Goal: Information Seeking & Learning: Learn about a topic

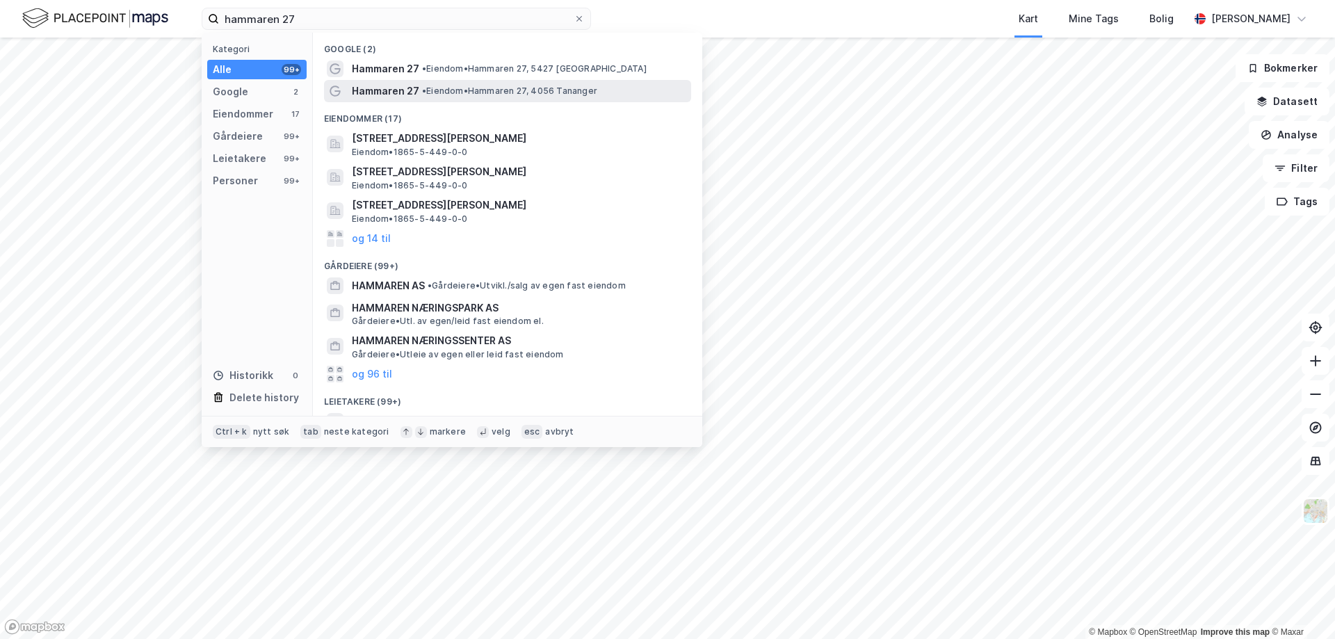
click at [372, 94] on span "Hammaren 27" at bounding box center [385, 91] width 67 height 17
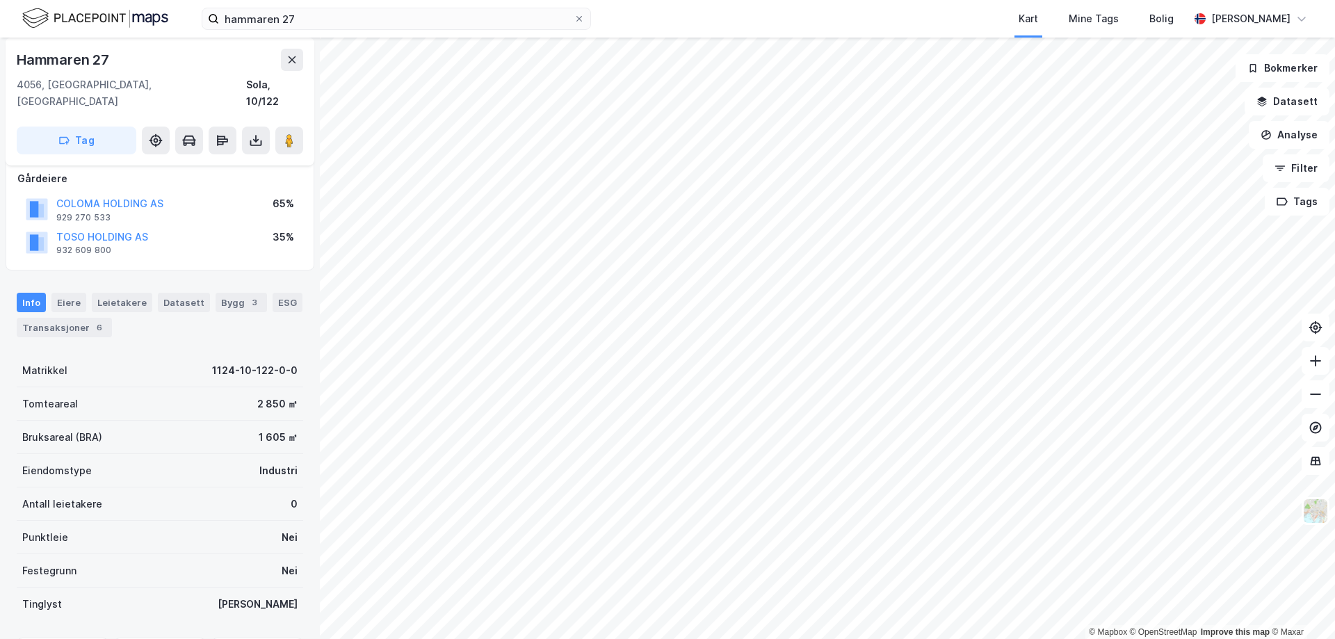
scroll to position [74, 0]
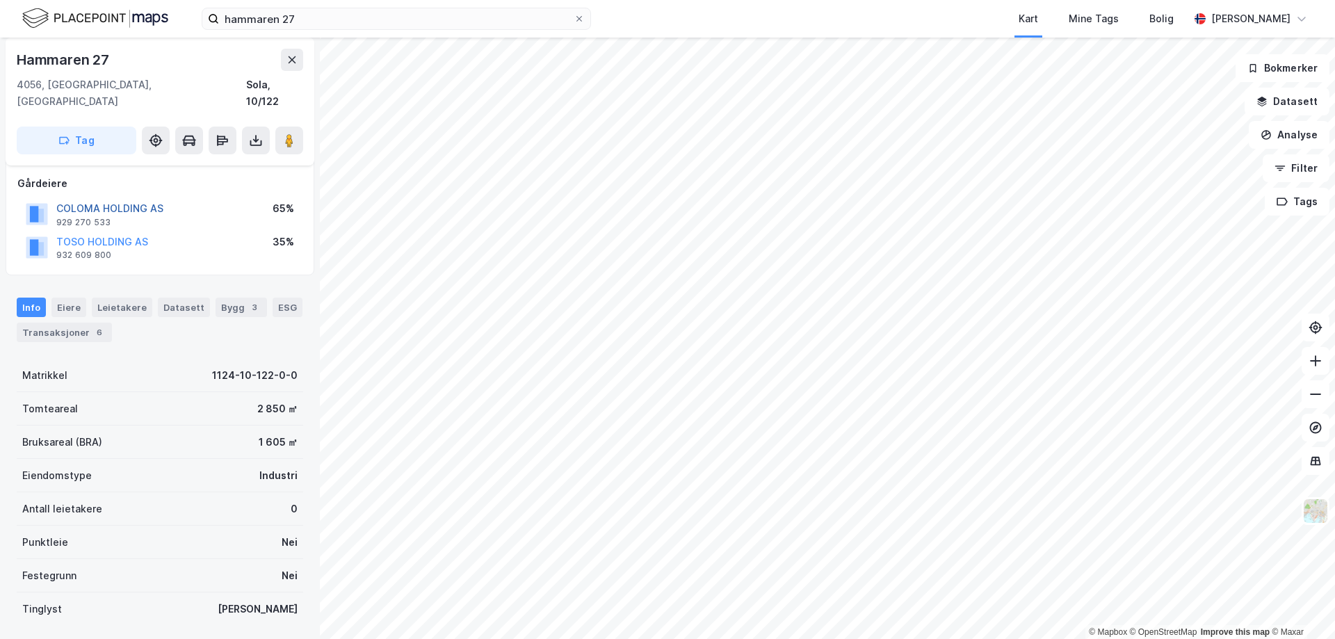
click at [0, 0] on button "COLOMA HOLDING AS" at bounding box center [0, 0] width 0 height 0
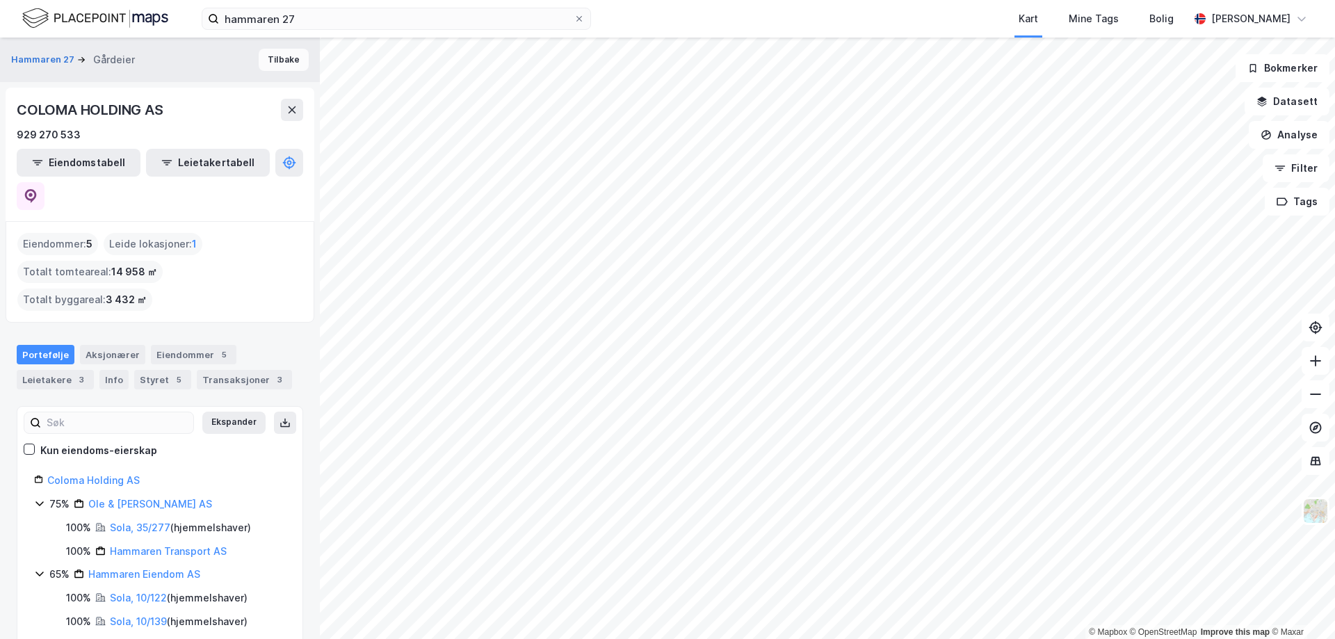
click at [286, 58] on button "Tilbake" at bounding box center [284, 60] width 50 height 22
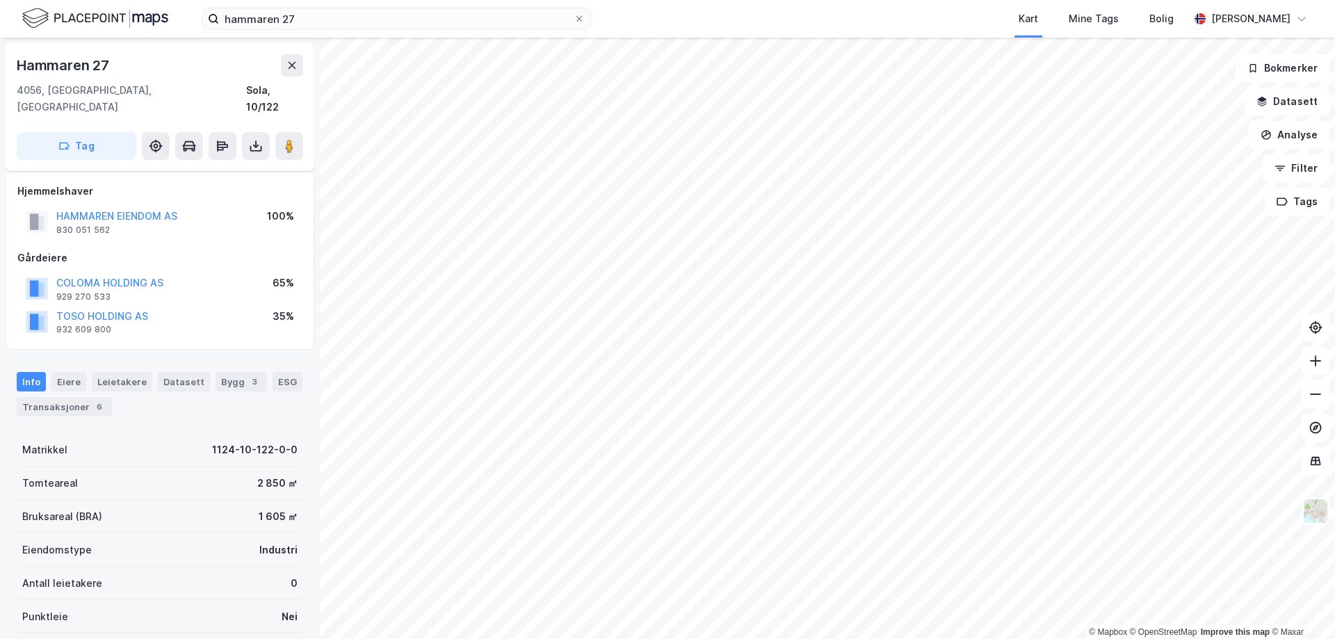
scroll to position [74, 0]
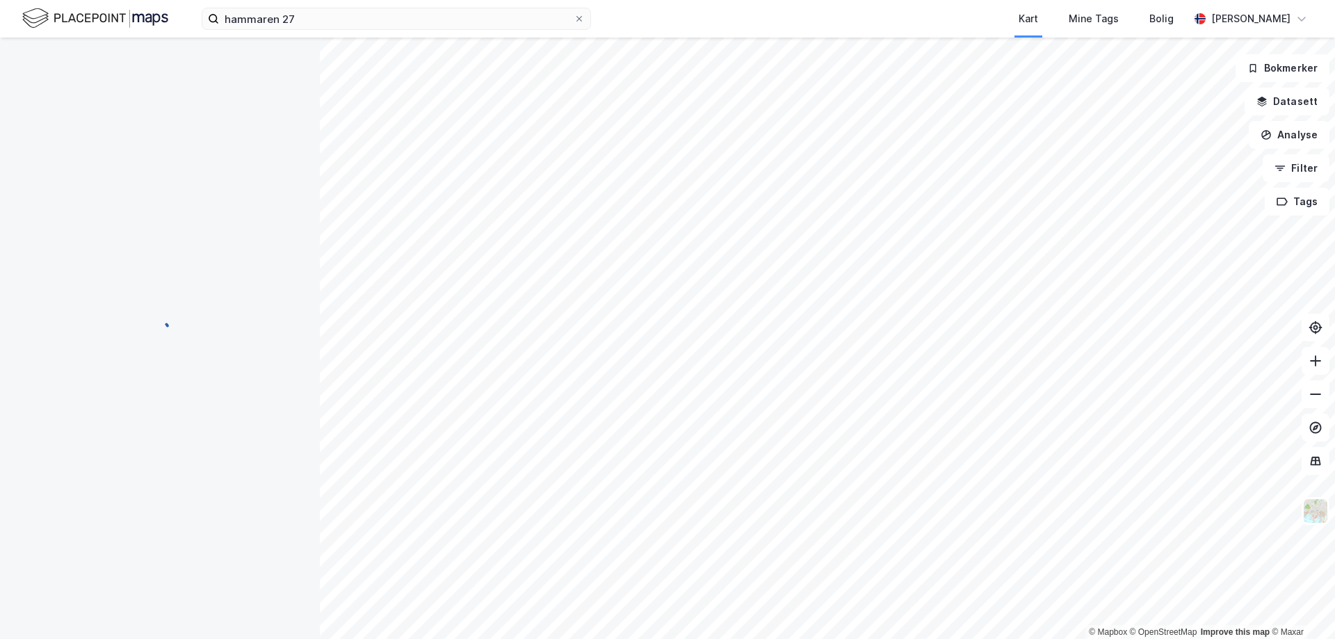
scroll to position [74, 0]
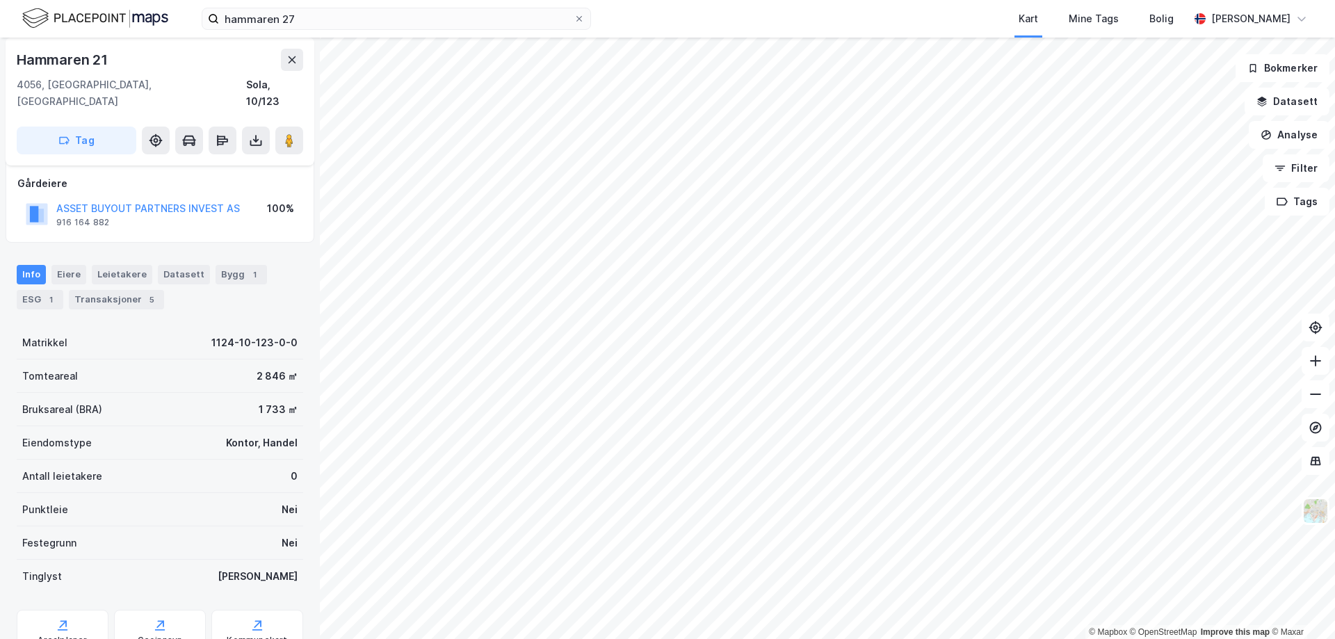
scroll to position [74, 0]
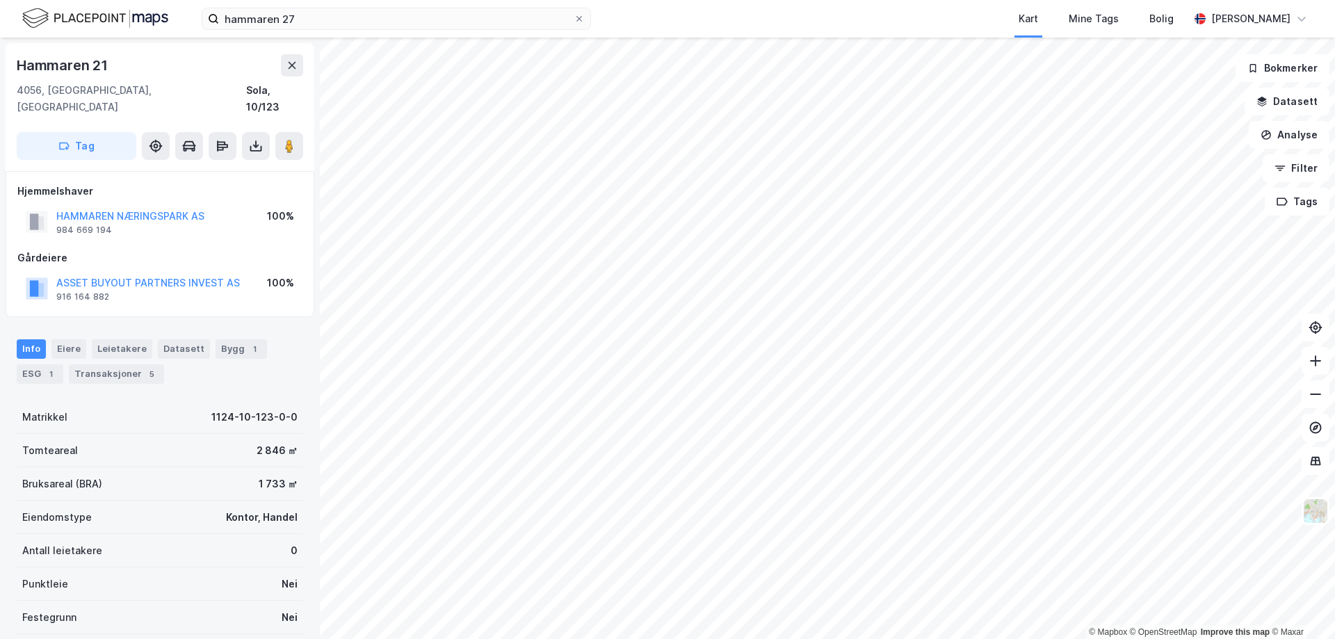
scroll to position [1, 0]
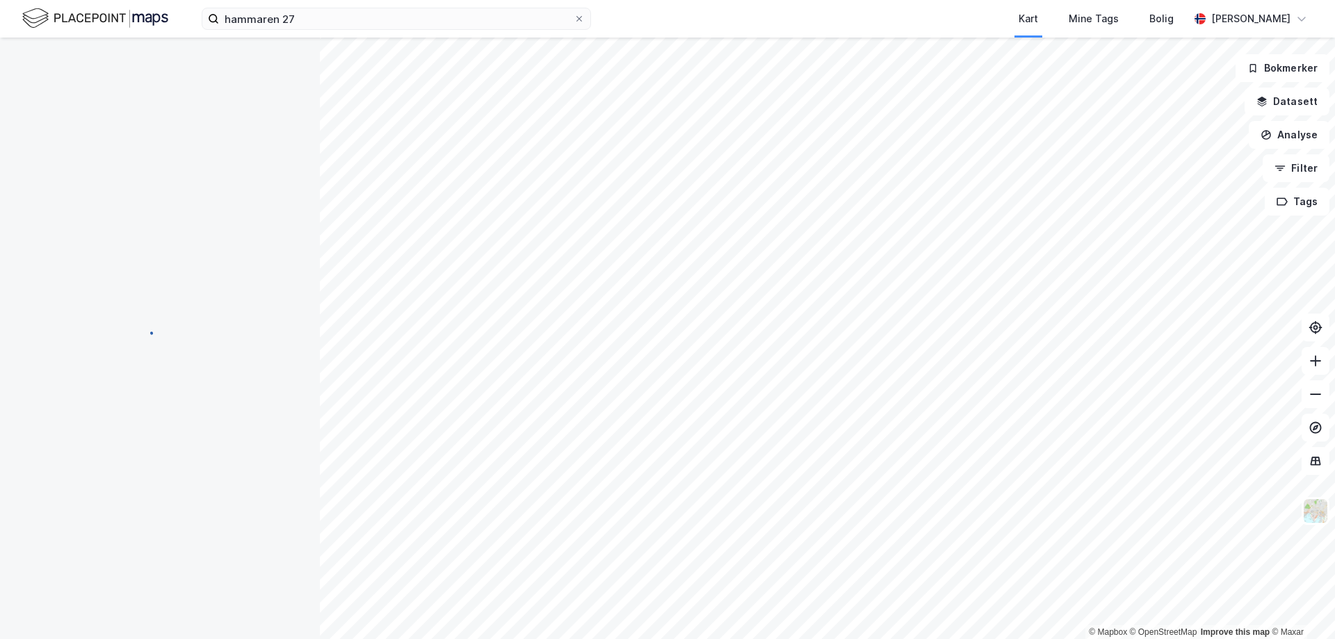
scroll to position [1, 0]
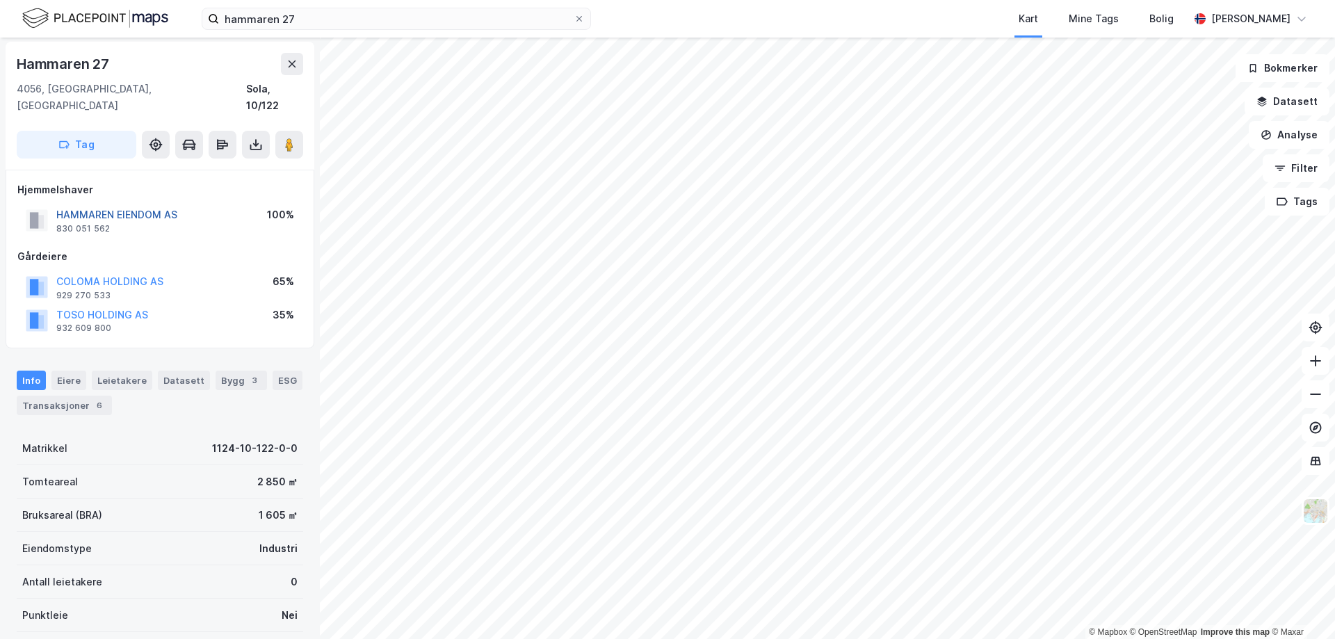
click at [0, 0] on button "HAMMAREN EIENDOM AS" at bounding box center [0, 0] width 0 height 0
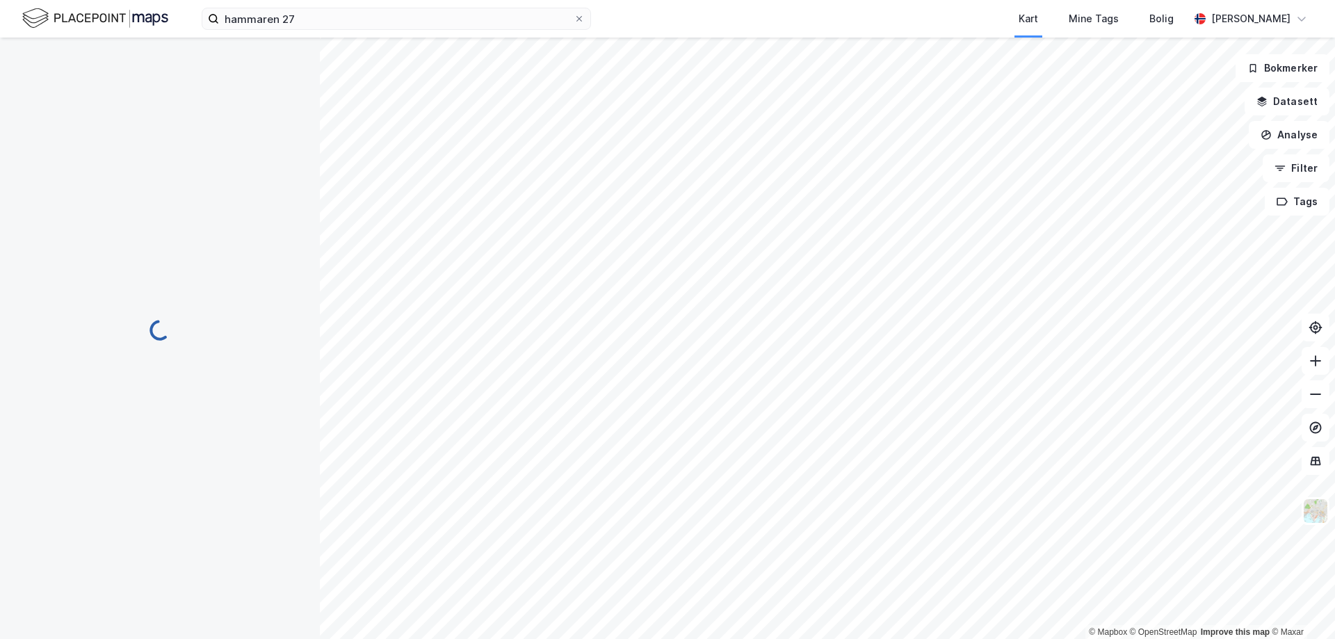
scroll to position [1, 0]
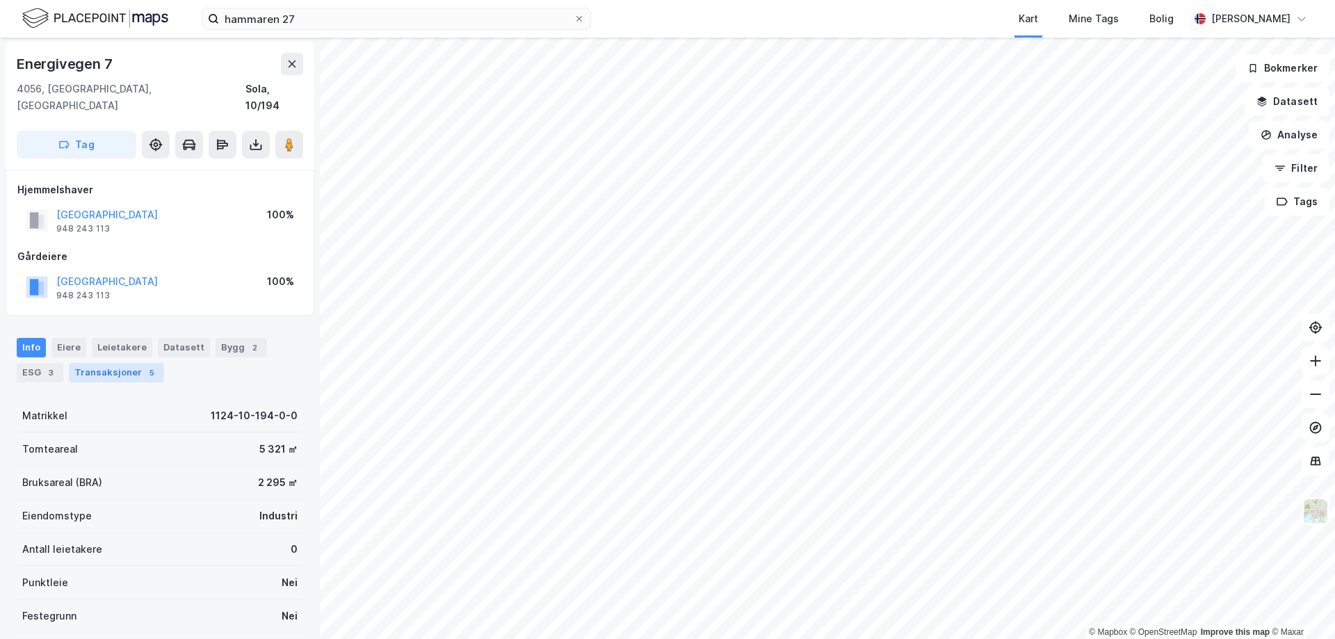
click at [111, 363] on div "Transaksjoner 5" at bounding box center [116, 372] width 95 height 19
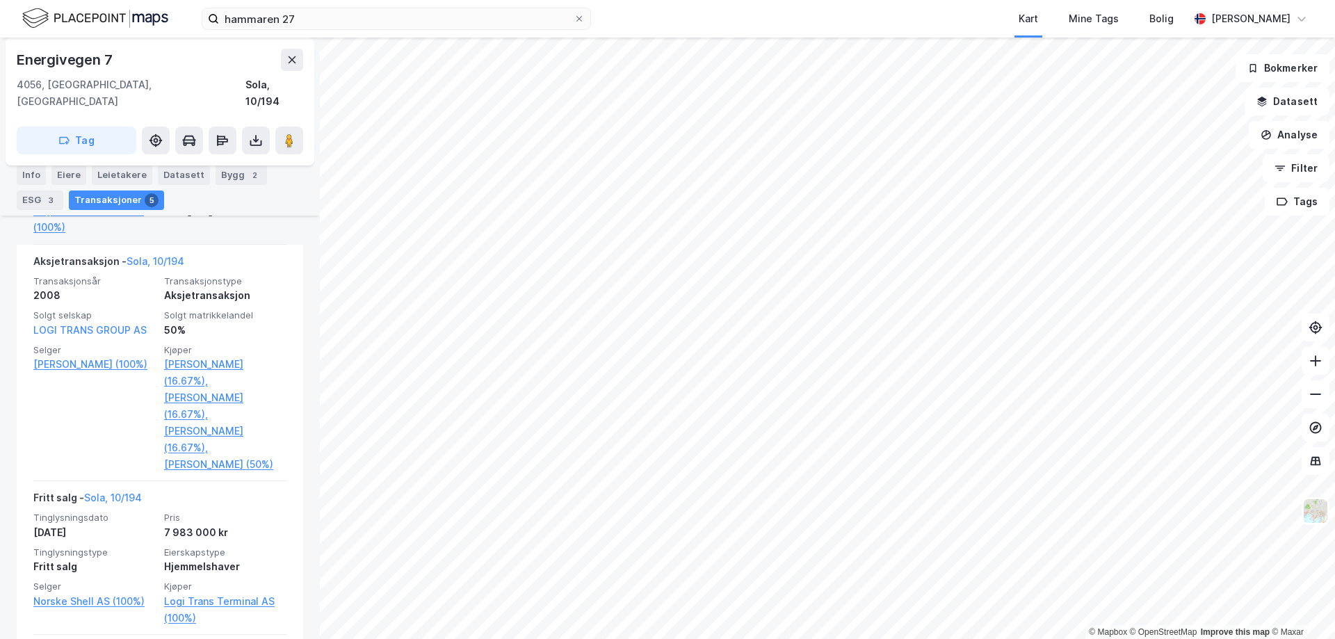
scroll to position [697, 0]
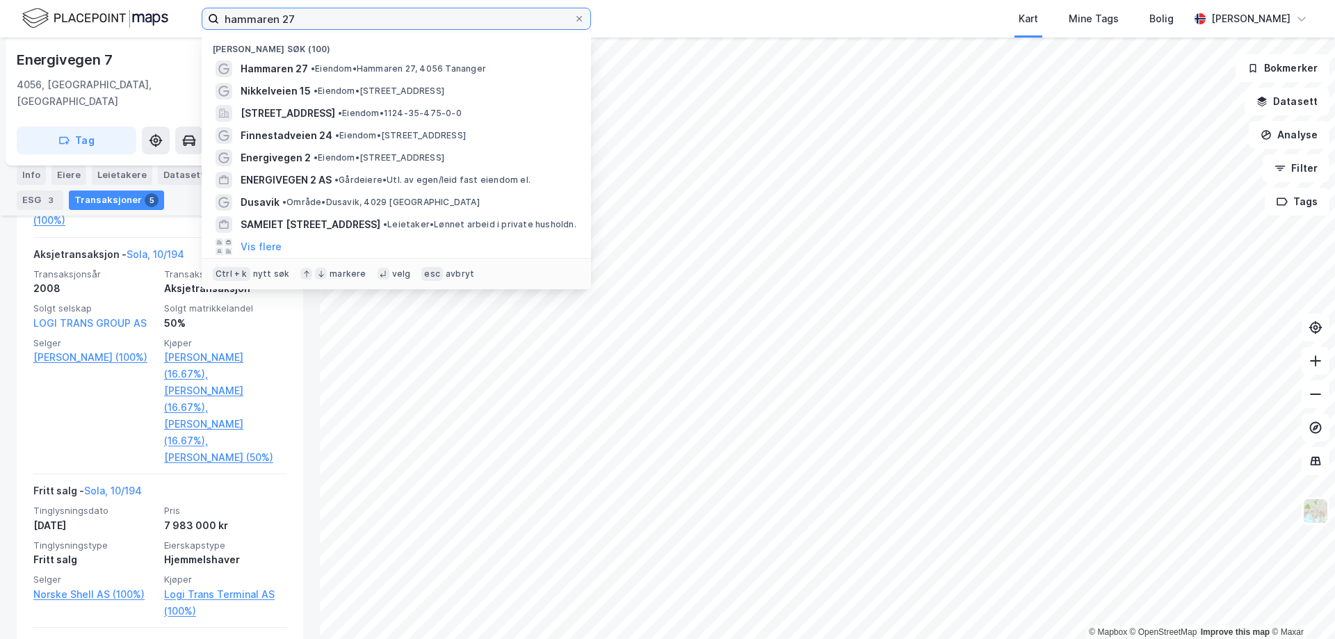
drag, startPoint x: 307, startPoint y: 15, endPoint x: 212, endPoint y: 0, distance: 95.8
click at [212, 0] on div "hammaren 27 Nylige søk (100) Hammaren 27 • Eiendom • [STREET_ADDRESS] • Eiendom…" at bounding box center [667, 19] width 1335 height 38
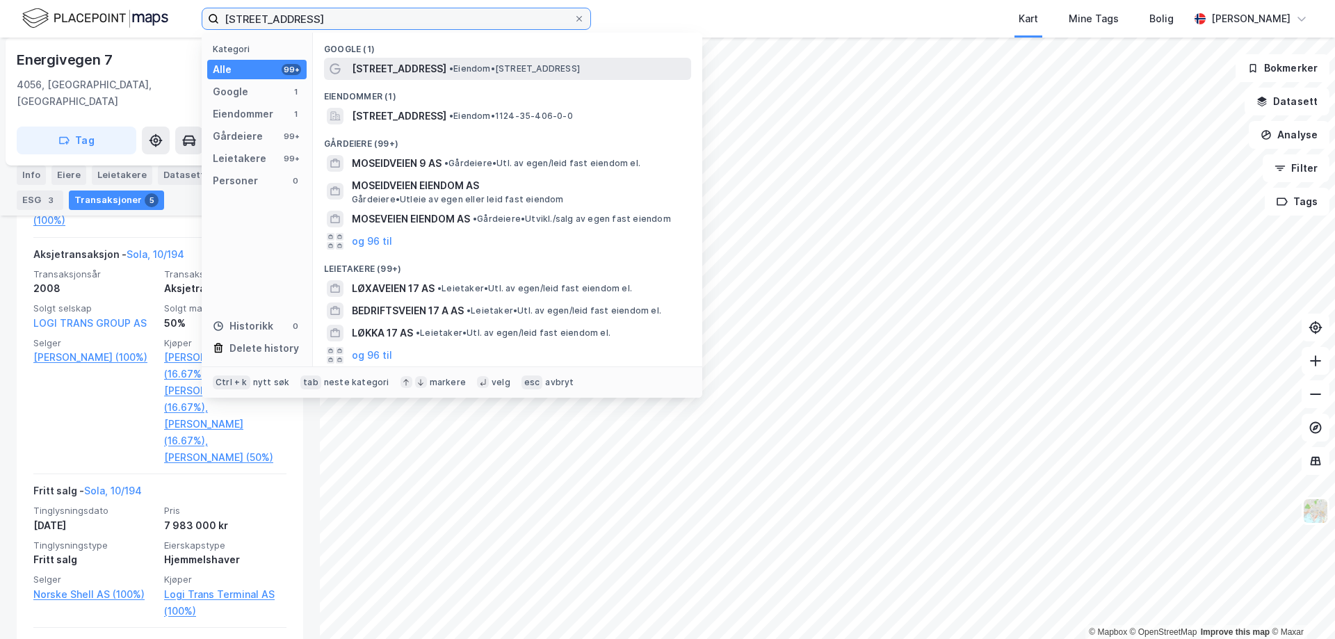
type input "[STREET_ADDRESS]"
click at [449, 73] on span "•" at bounding box center [451, 68] width 4 height 10
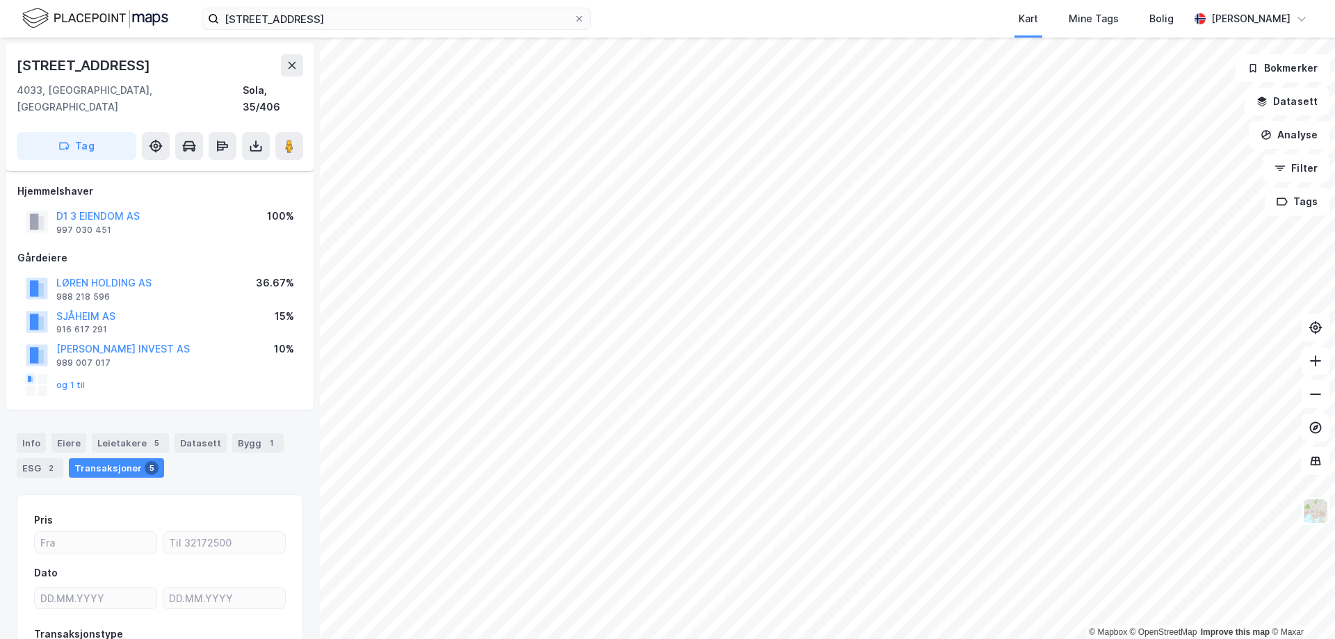
scroll to position [99, 0]
